Goal: Information Seeking & Learning: Learn about a topic

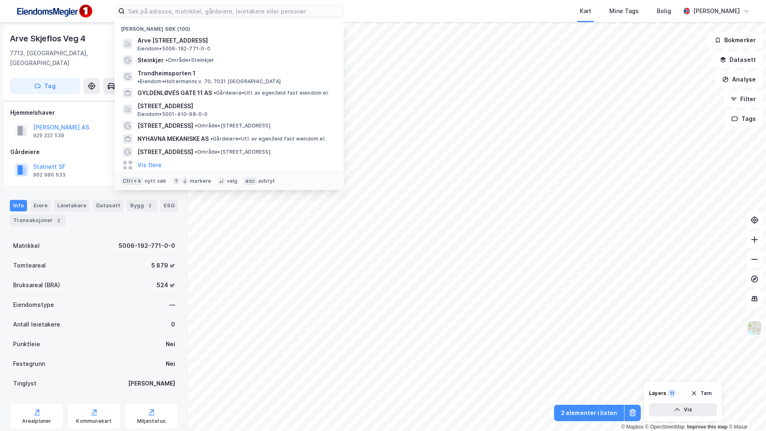
scroll to position [5, 0]
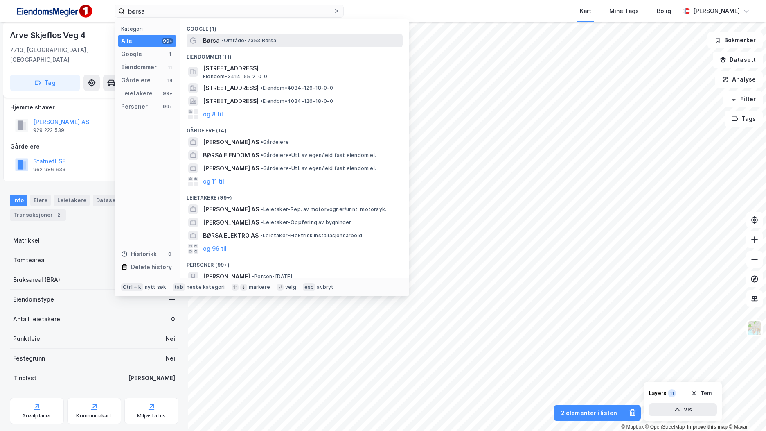
click at [263, 38] on span "• Område • 7353 Børsa" at bounding box center [248, 40] width 55 height 7
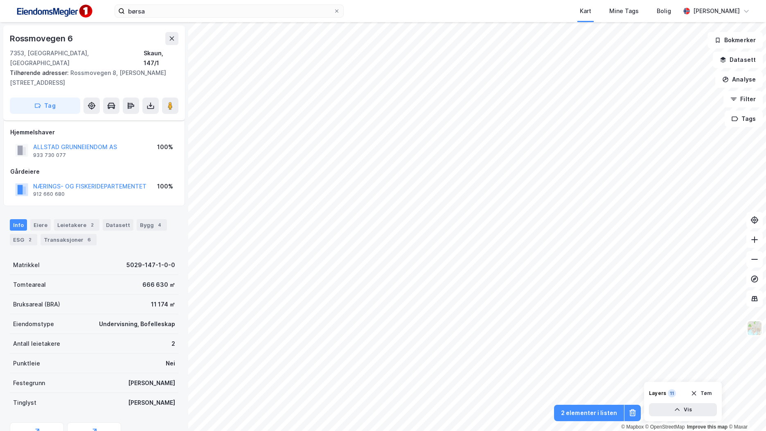
scroll to position [5, 0]
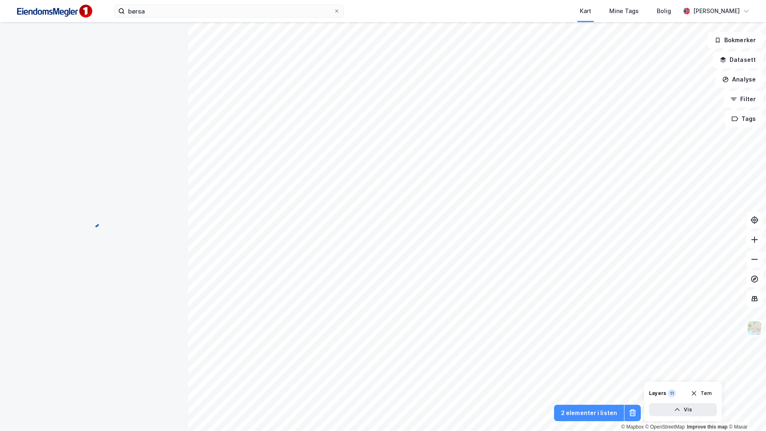
scroll to position [5, 0]
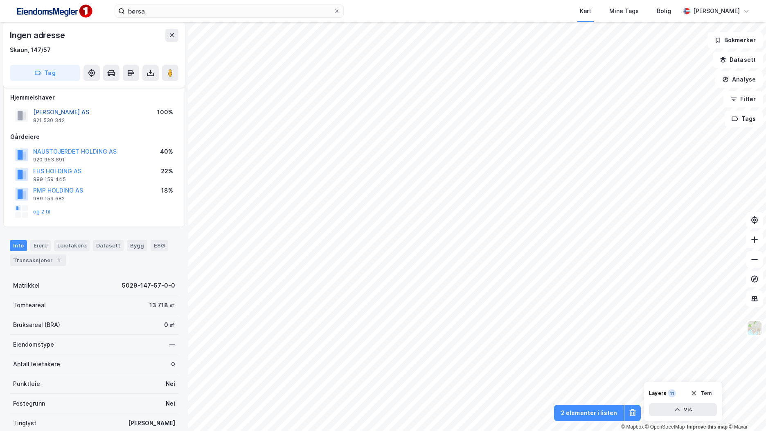
click at [0, 0] on button "BØRSA BOLIG AS" at bounding box center [0, 0] width 0 height 0
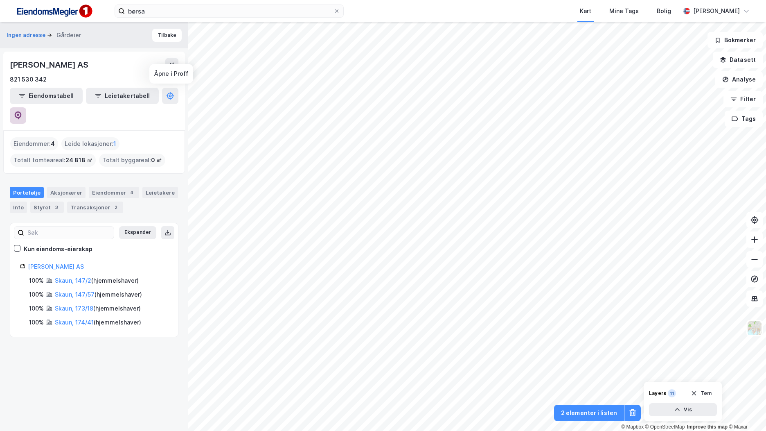
click at [22, 111] on icon at bounding box center [18, 115] width 8 height 8
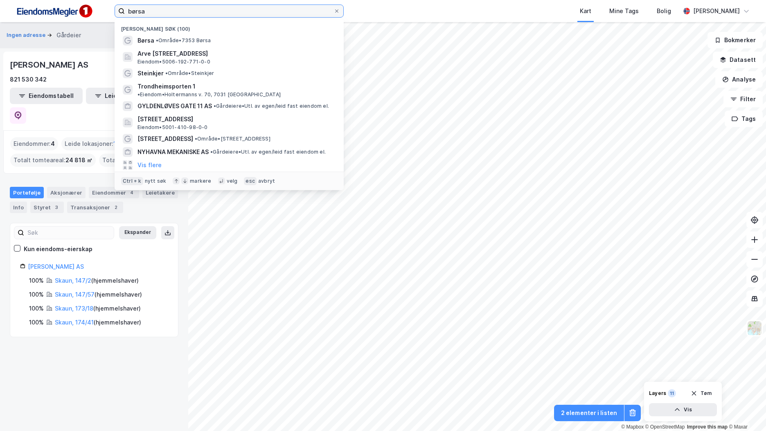
drag, startPoint x: 153, startPoint y: 10, endPoint x: 103, endPoint y: 0, distance: 51.3
click at [103, 0] on div "børsa Nylige søk (100) Børsa • Område • 7353 Børsa Arve Skjeflos veg 4, 7713, S…" at bounding box center [383, 11] width 766 height 22
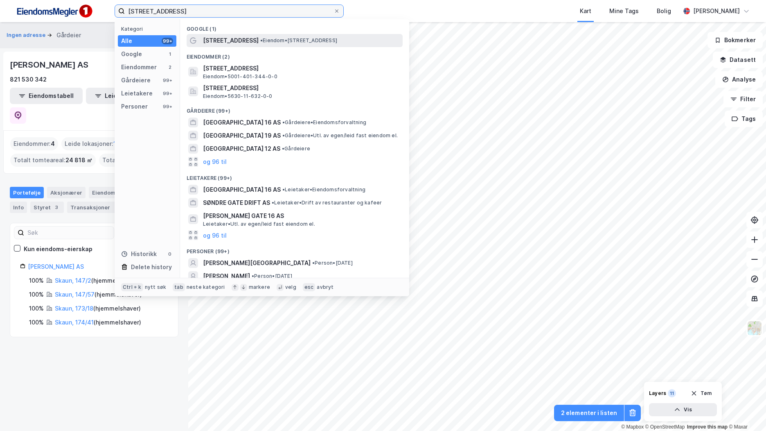
type input "søndre gate 16"
click at [284, 42] on span "• Eiendom • Søndre gate 16, 7011 Trondheim" at bounding box center [298, 40] width 77 height 7
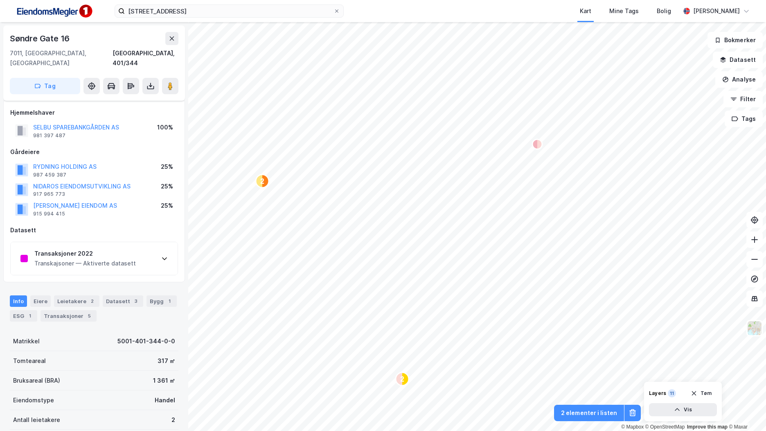
scroll to position [5, 0]
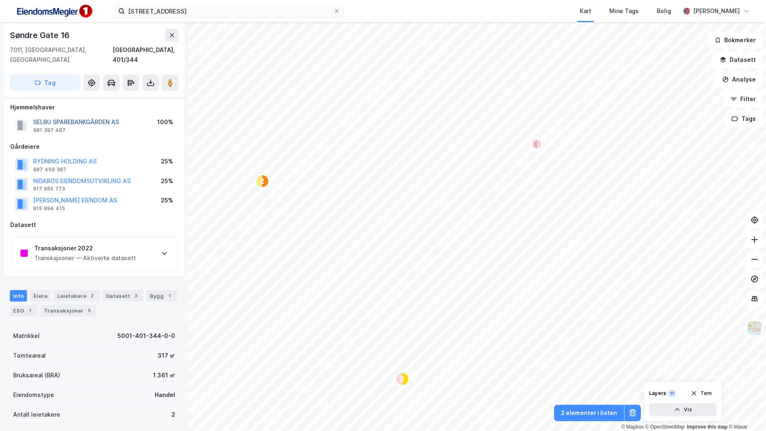
click at [0, 0] on button "SELBU SPAREBANKGÅRDEN AS" at bounding box center [0, 0] width 0 height 0
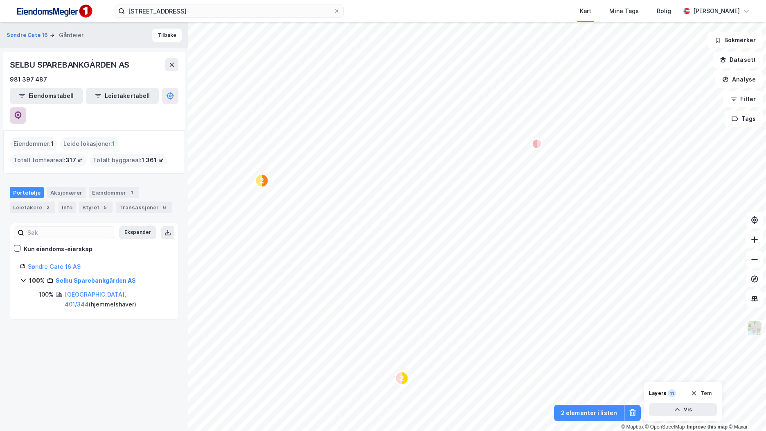
click at [22, 111] on icon at bounding box center [18, 115] width 8 height 8
click at [70, 10] on img at bounding box center [54, 11] width 82 height 18
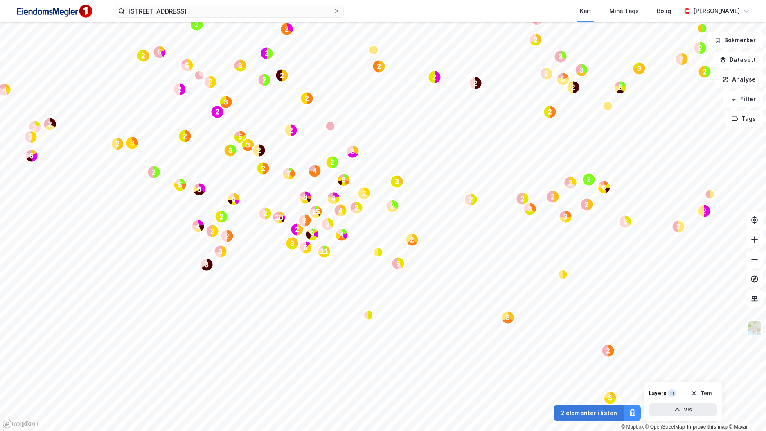
click at [586, 413] on button "2 elementer i listen" at bounding box center [589, 412] width 70 height 16
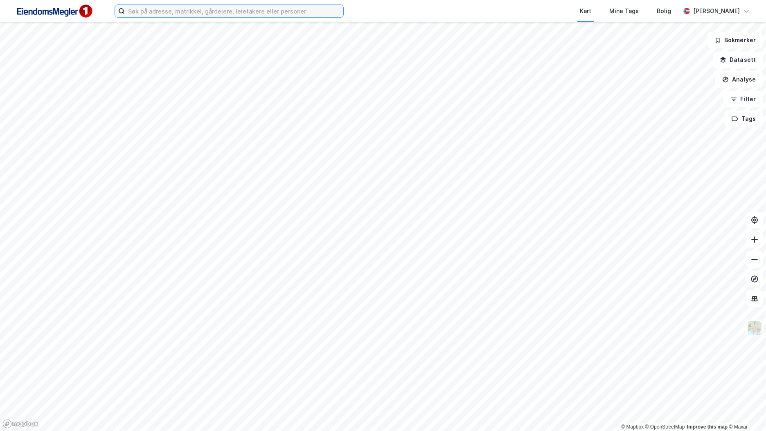
click at [176, 12] on input at bounding box center [234, 11] width 219 height 12
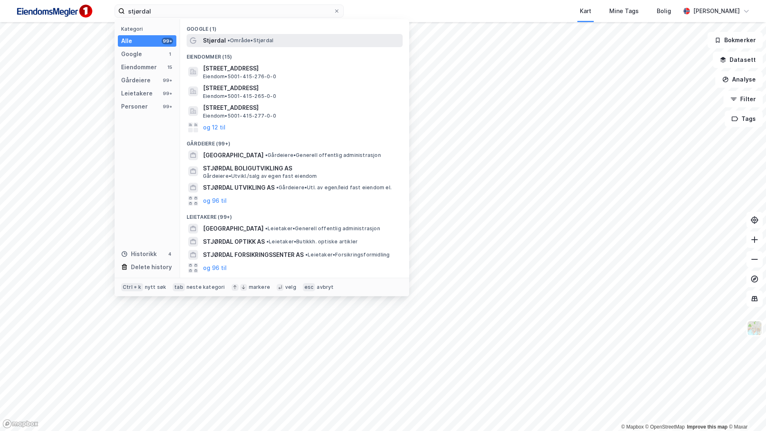
click at [269, 36] on div "Stjørdal • Område • [GEOGRAPHIC_DATA]" at bounding box center [302, 41] width 198 height 10
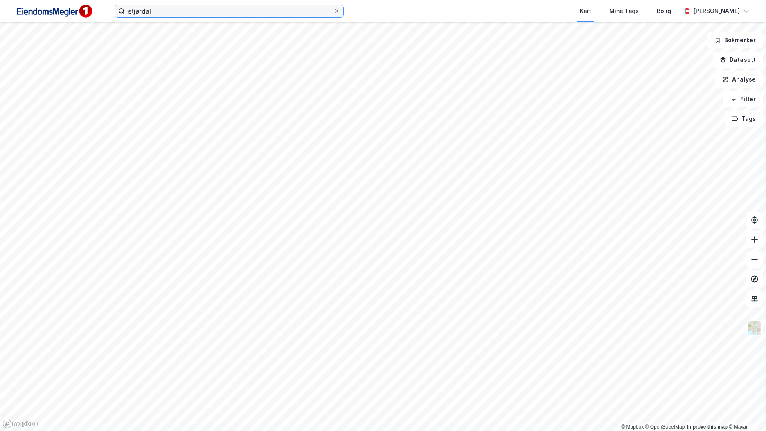
click at [154, 11] on input "stjørdal" at bounding box center [229, 11] width 209 height 12
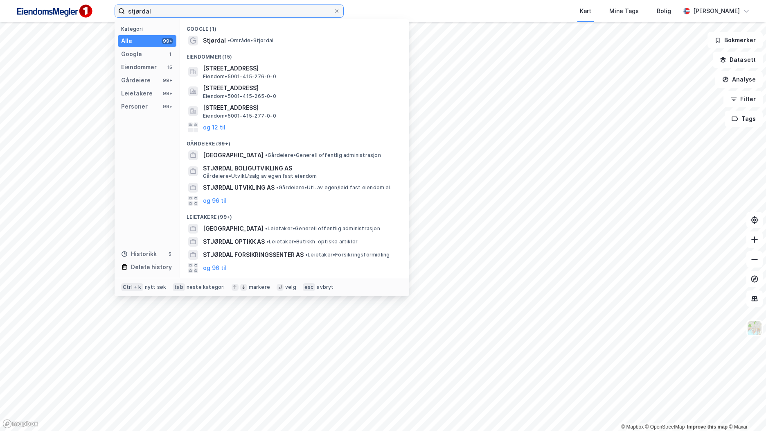
click at [154, 11] on input "stjørdal" at bounding box center [229, 11] width 209 height 12
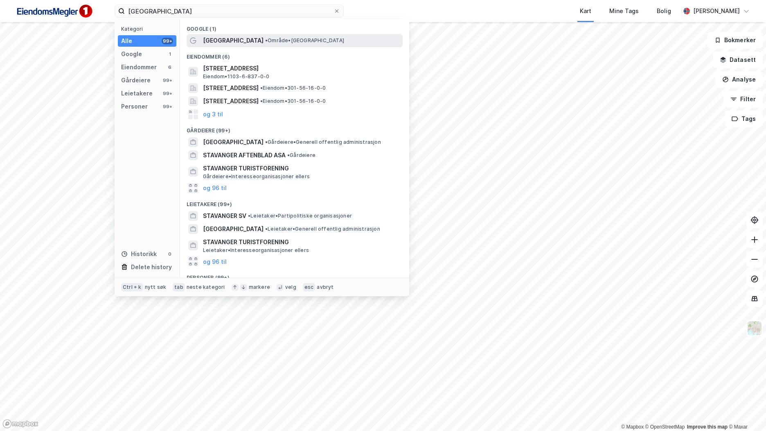
click at [295, 40] on div "[GEOGRAPHIC_DATA] • Område • [GEOGRAPHIC_DATA]" at bounding box center [302, 41] width 198 height 10
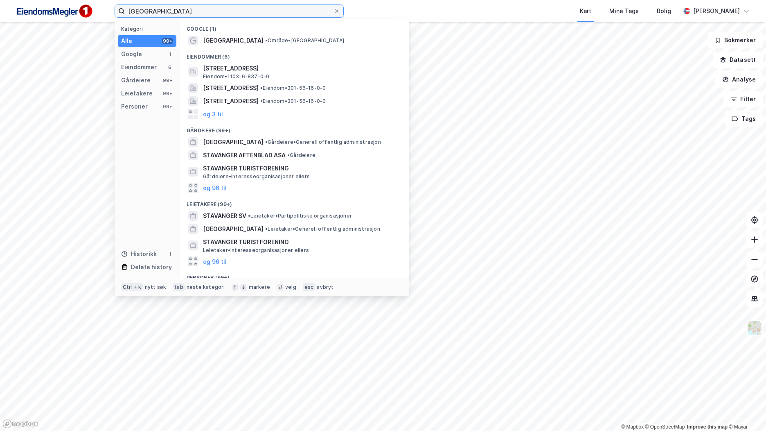
drag, startPoint x: 180, startPoint y: 14, endPoint x: 122, endPoint y: 11, distance: 57.8
click at [122, 11] on label "[GEOGRAPHIC_DATA]" at bounding box center [229, 11] width 229 height 13
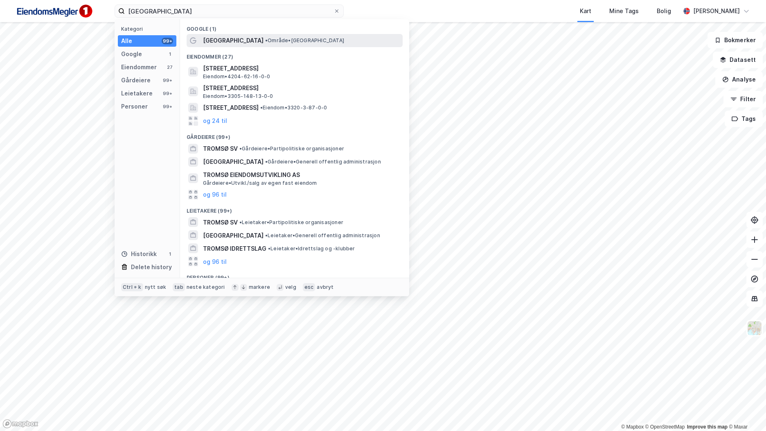
click at [285, 41] on div "[GEOGRAPHIC_DATA] • Område • [GEOGRAPHIC_DATA]" at bounding box center [302, 41] width 198 height 10
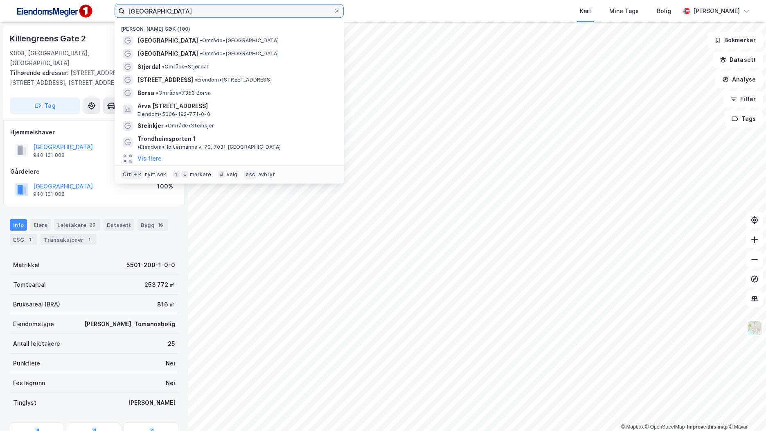
drag, startPoint x: 156, startPoint y: 10, endPoint x: 109, endPoint y: 12, distance: 47.5
click at [109, 12] on div "tromsø Nylige søk (100) [GEOGRAPHIC_DATA] • Område • Tromsø [GEOGRAPHIC_DATA] •…" at bounding box center [383, 11] width 766 height 22
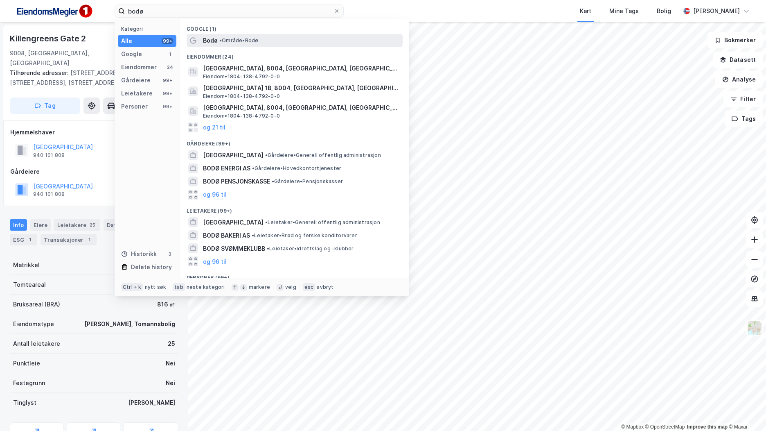
click at [232, 39] on span "• Område • [GEOGRAPHIC_DATA]" at bounding box center [238, 40] width 39 height 7
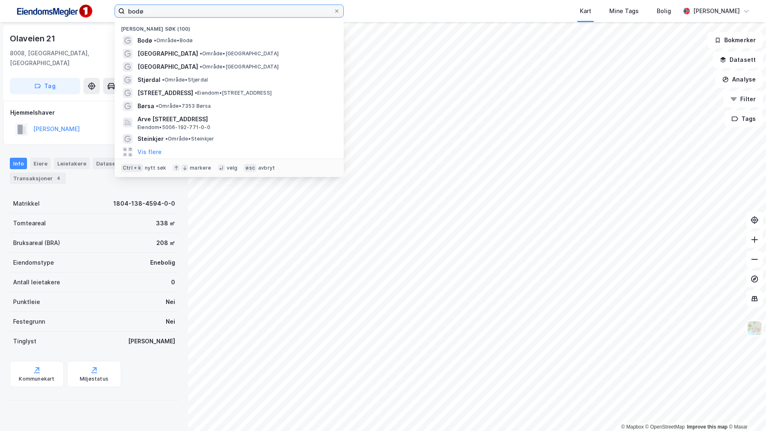
drag, startPoint x: 153, startPoint y: 8, endPoint x: 131, endPoint y: 9, distance: 21.7
click at [122, 8] on label "bodø" at bounding box center [229, 11] width 229 height 13
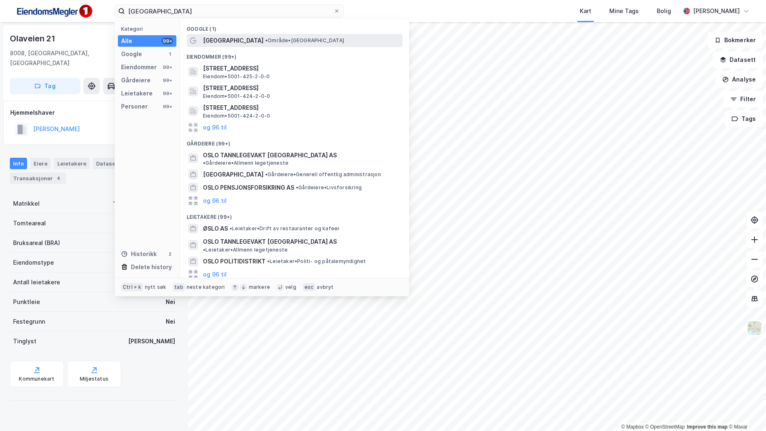
click at [237, 44] on div "[GEOGRAPHIC_DATA] • Område • [GEOGRAPHIC_DATA]" at bounding box center [302, 41] width 198 height 10
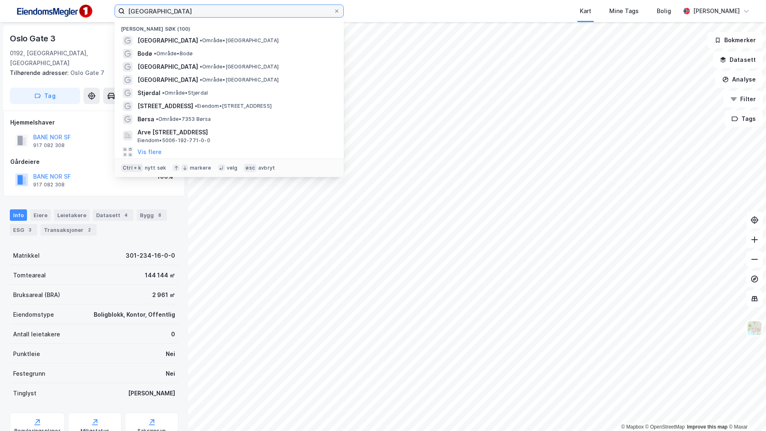
drag, startPoint x: 143, startPoint y: 13, endPoint x: 117, endPoint y: 15, distance: 25.9
click at [117, 15] on label "[GEOGRAPHIC_DATA]" at bounding box center [229, 11] width 229 height 13
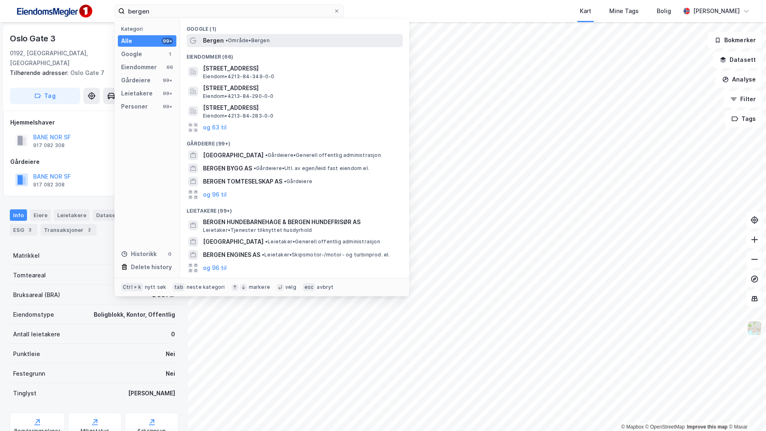
click at [266, 38] on span "• Område • [GEOGRAPHIC_DATA]" at bounding box center [248, 40] width 44 height 7
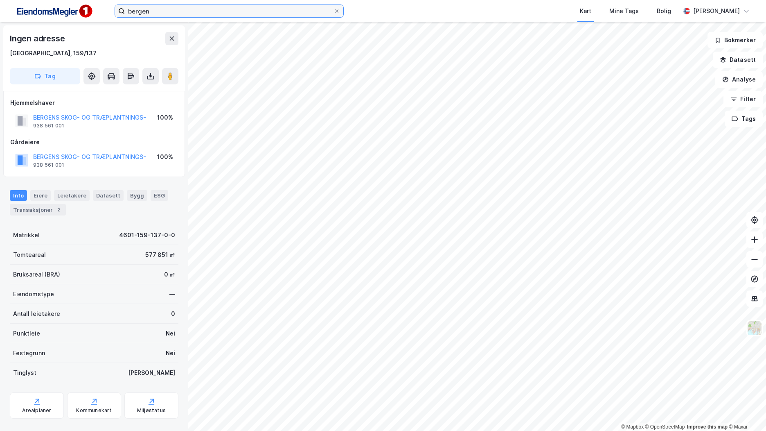
drag, startPoint x: 183, startPoint y: 11, endPoint x: 118, endPoint y: 13, distance: 65.1
click at [118, 13] on label "bergen" at bounding box center [229, 11] width 229 height 13
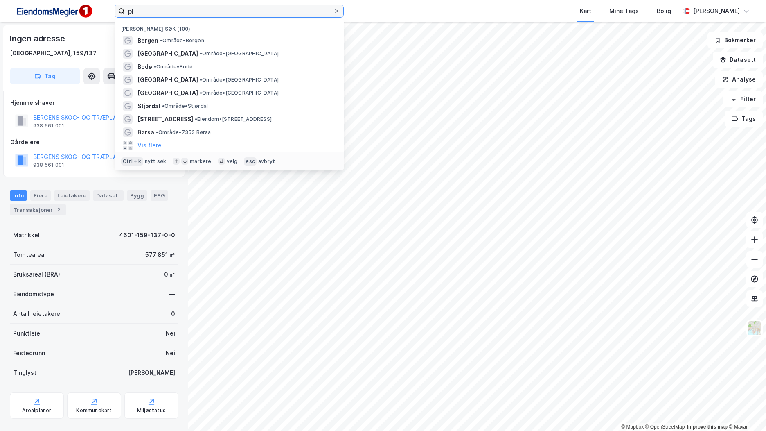
type input "p"
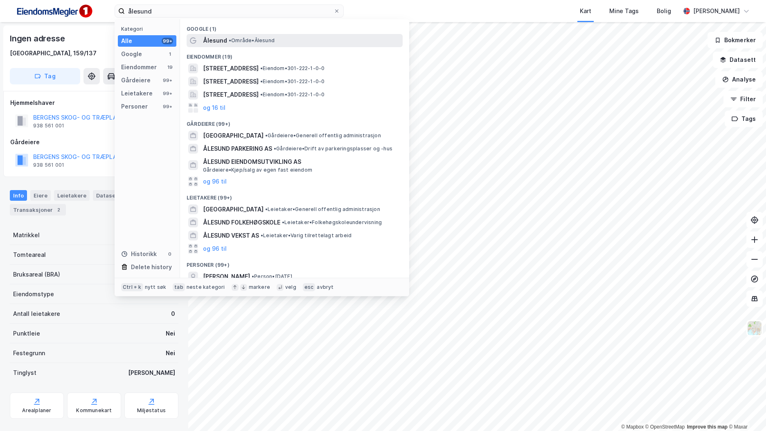
click at [231, 40] on span "•" at bounding box center [230, 40] width 2 height 6
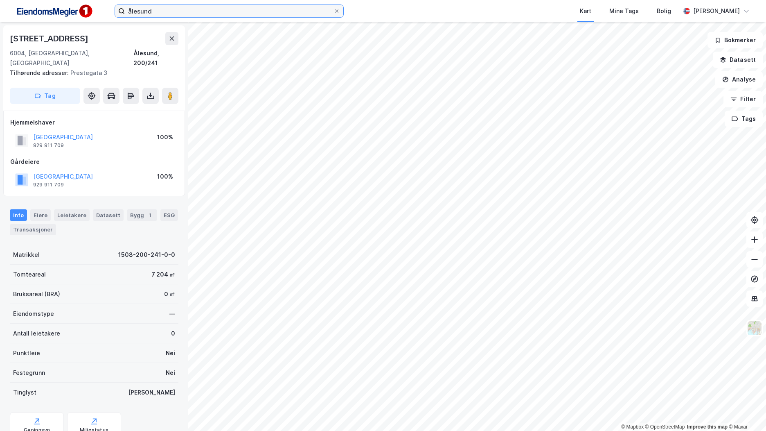
click at [104, 8] on div "ålesund Kart Mine Tags Bolig [PERSON_NAME]" at bounding box center [383, 11] width 766 height 22
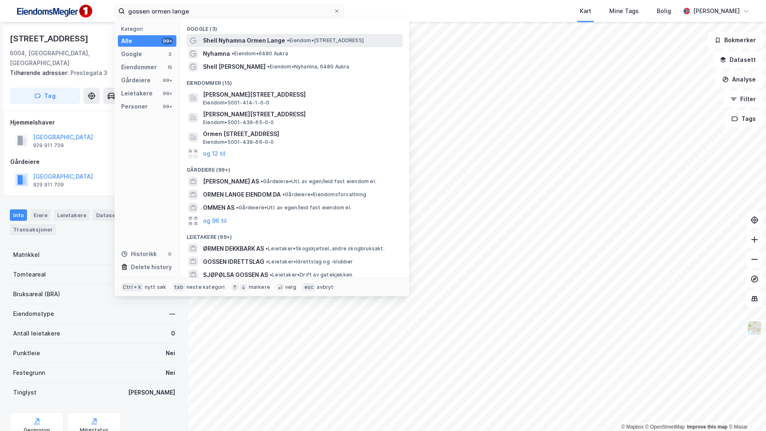
click at [293, 40] on span "• Eiendom • [STREET_ADDRESS]" at bounding box center [325, 40] width 77 height 7
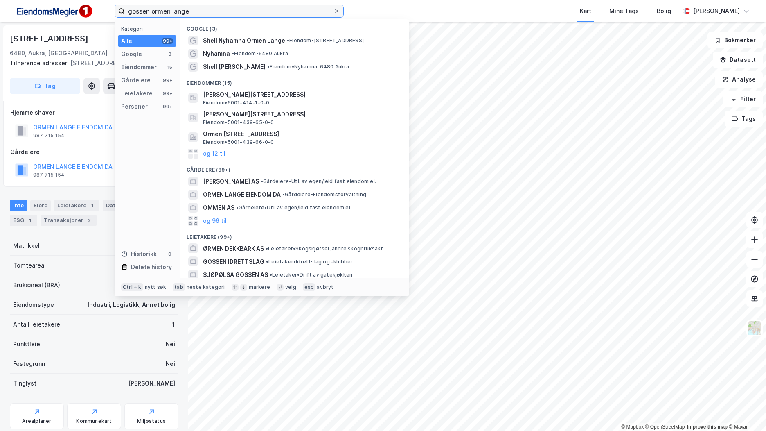
drag, startPoint x: 133, startPoint y: 9, endPoint x: 93, endPoint y: 16, distance: 40.6
click at [91, 11] on div "gossen ormen lange Kategori Alle 99+ Google 3 Eiendommer 15 Gårdeiere 99+ Leiet…" at bounding box center [383, 11] width 766 height 22
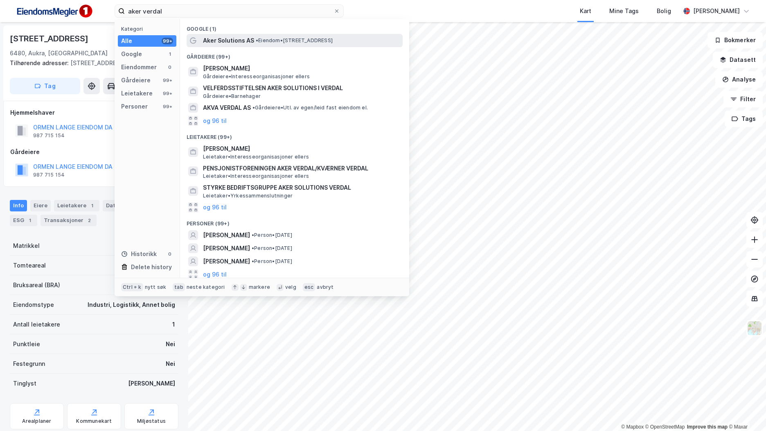
click at [355, 40] on div "Aker Solutions AS • Eiendom • [STREET_ADDRESS]" at bounding box center [302, 41] width 198 height 10
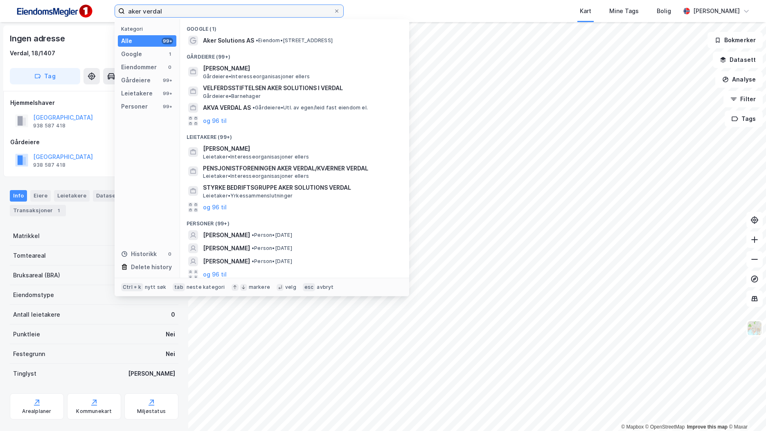
drag, startPoint x: 162, startPoint y: 9, endPoint x: 81, endPoint y: -2, distance: 82.6
click at [81, 0] on html "aker verdal Kategori Alle 99+ Google 1 Eiendommer 0 Gårdeiere 99+ Leietakere 99…" at bounding box center [383, 215] width 766 height 431
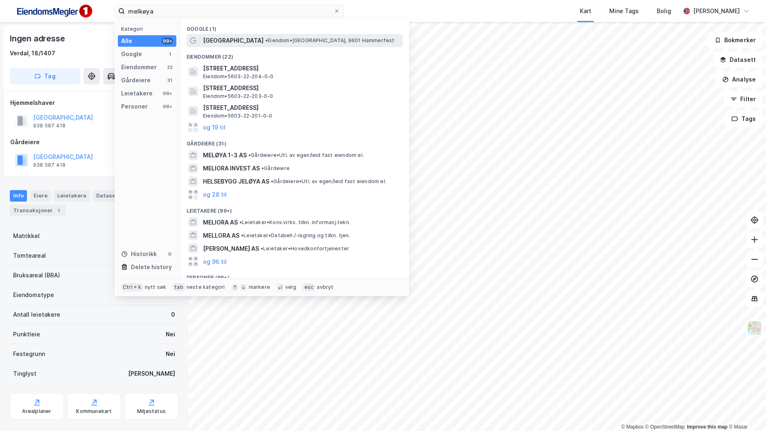
click at [278, 42] on span "• Eiendom • [GEOGRAPHIC_DATA], 9601 Hammerfest" at bounding box center [330, 40] width 130 height 7
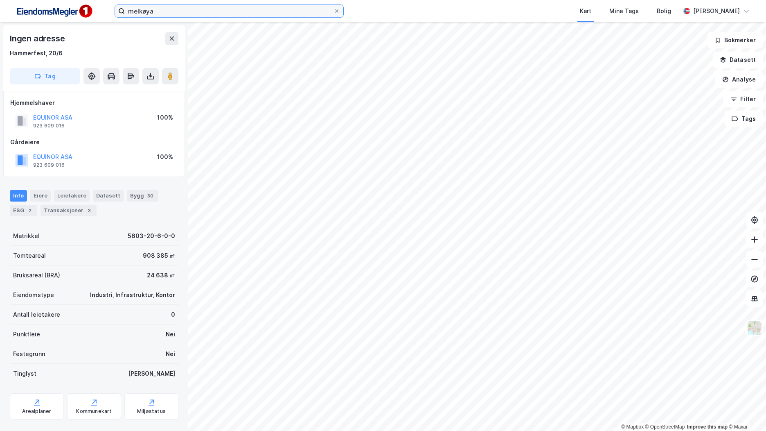
click at [141, 11] on input "melkøya" at bounding box center [229, 11] width 209 height 12
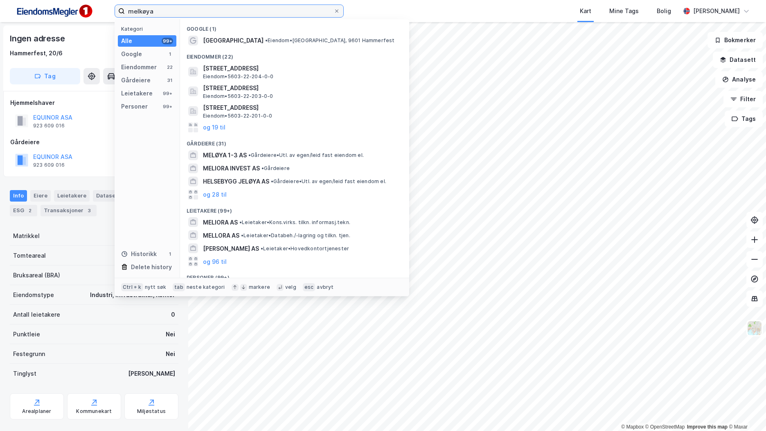
click at [141, 10] on input "melkøya" at bounding box center [229, 11] width 209 height 12
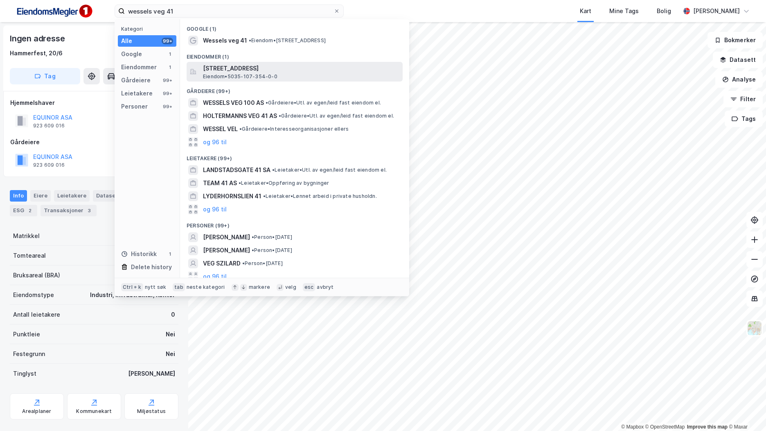
click at [235, 73] on span "Eiendom • 5035-107-354-0-0" at bounding box center [240, 76] width 74 height 7
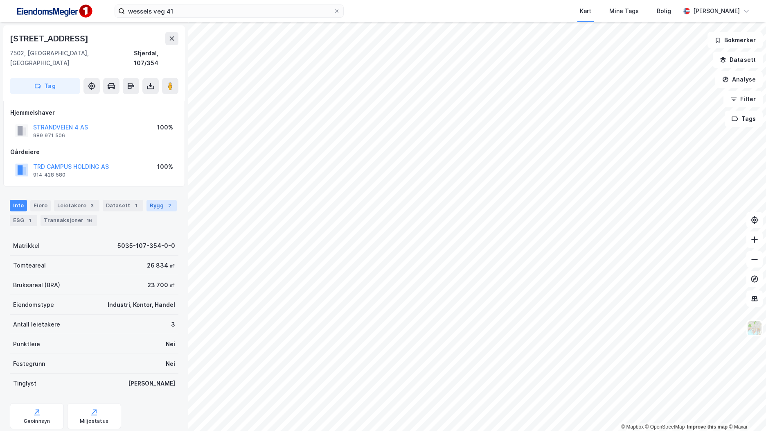
click at [165, 201] on div "2" at bounding box center [169, 205] width 8 height 8
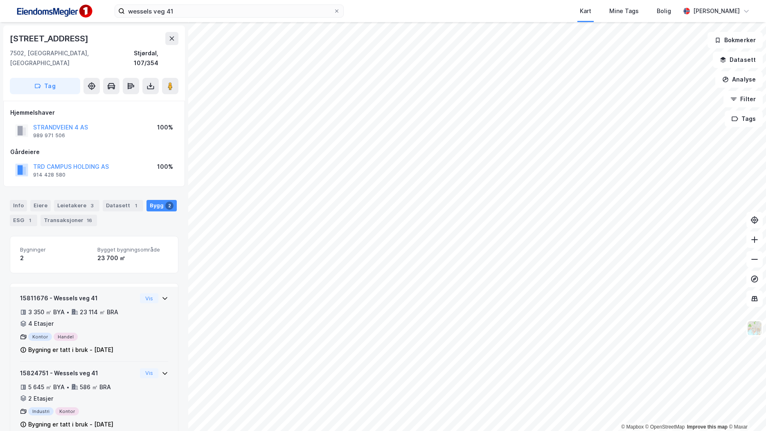
scroll to position [9, 0]
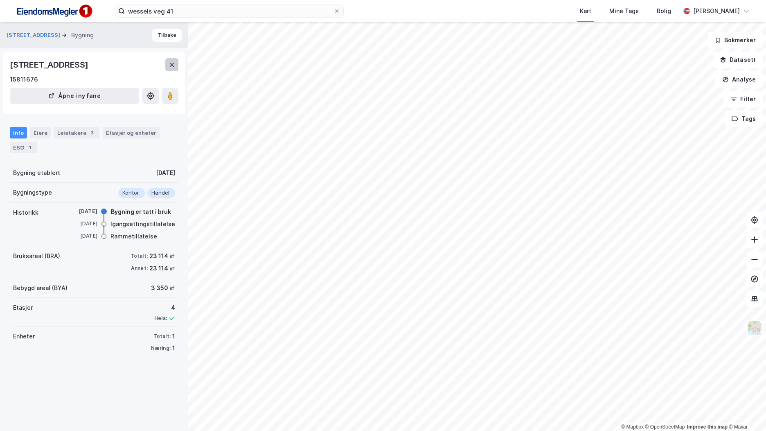
click at [169, 62] on icon at bounding box center [172, 64] width 7 height 7
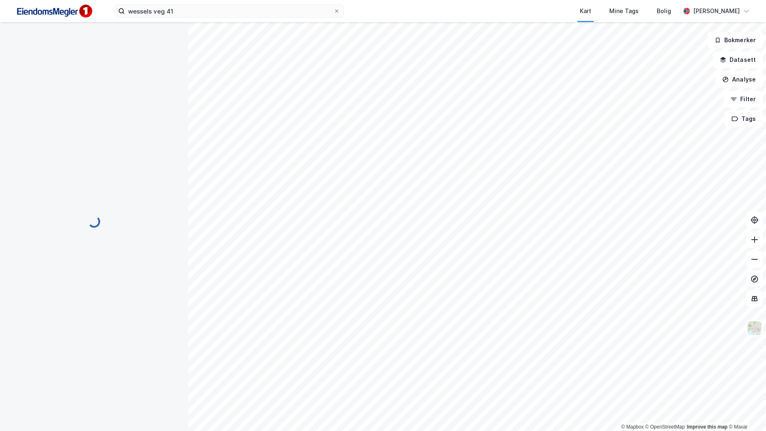
scroll to position [9, 0]
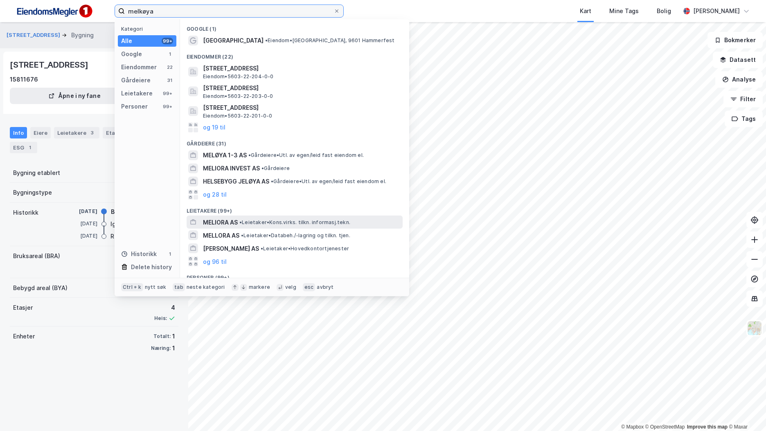
type input "melkøya"
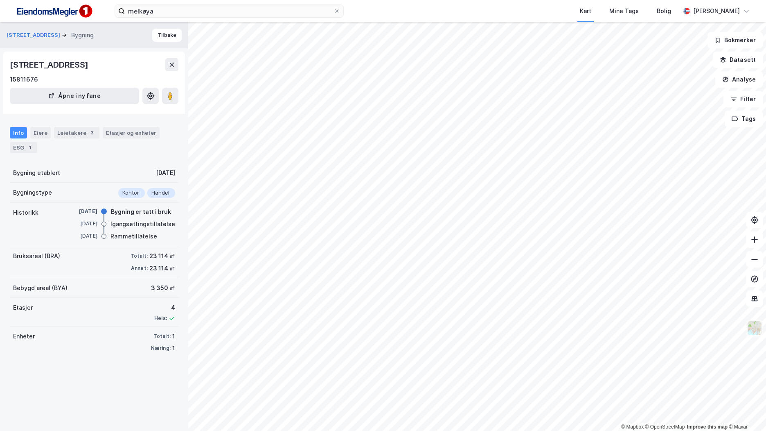
click at [752, 330] on img at bounding box center [755, 328] width 16 height 16
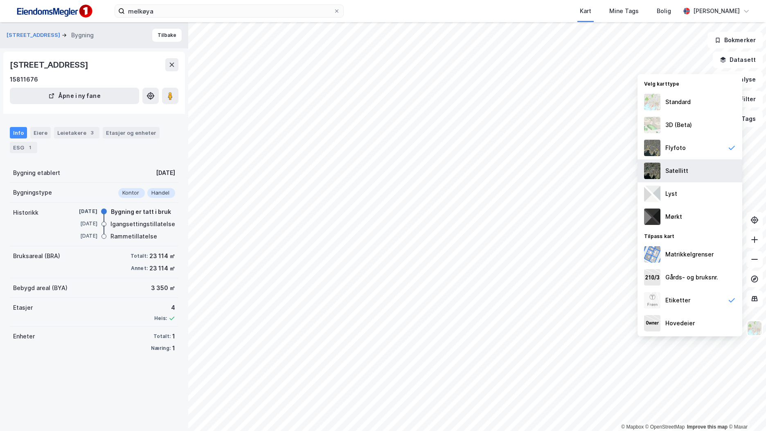
click at [680, 169] on div "Satellitt" at bounding box center [677, 171] width 23 height 10
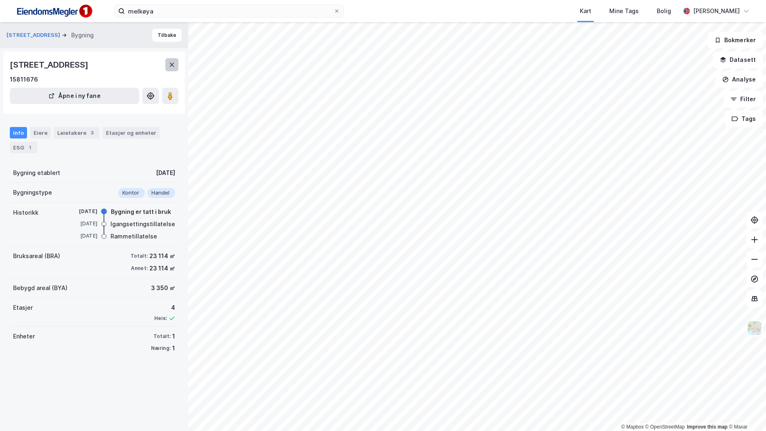
click at [170, 62] on icon at bounding box center [172, 64] width 7 height 7
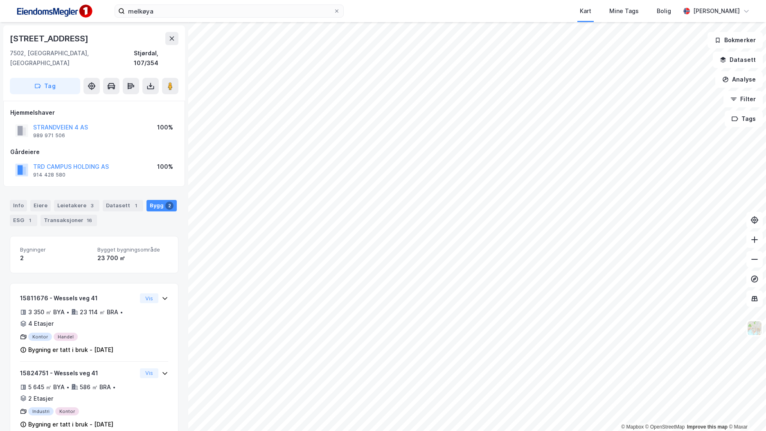
scroll to position [9, 0]
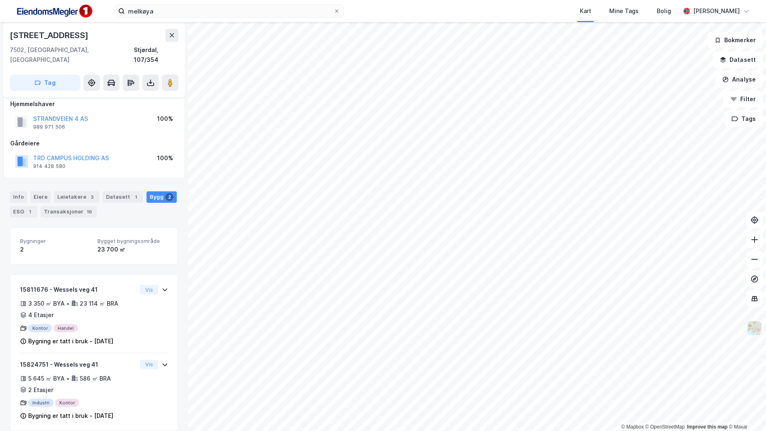
click at [758, 329] on img at bounding box center [755, 328] width 16 height 16
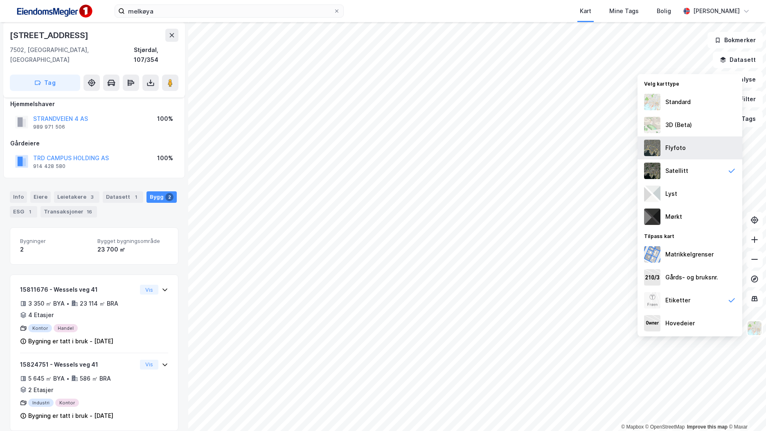
click at [700, 152] on div "Flyfoto" at bounding box center [690, 147] width 105 height 23
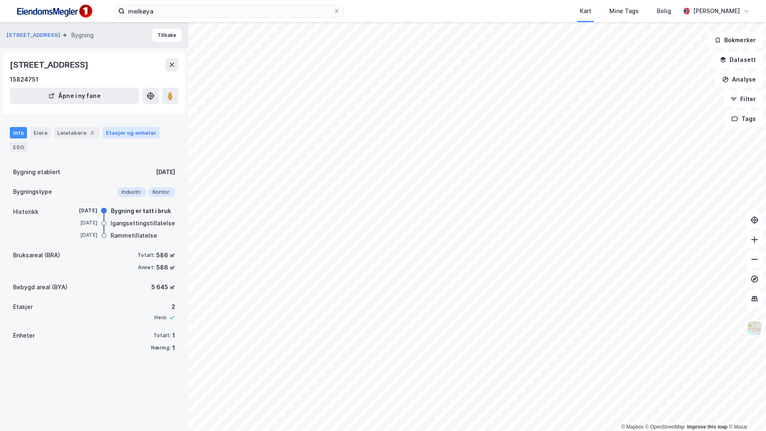
click at [135, 136] on div "Etasjer og enheter" at bounding box center [131, 132] width 50 height 7
